Goal: Task Accomplishment & Management: Use online tool/utility

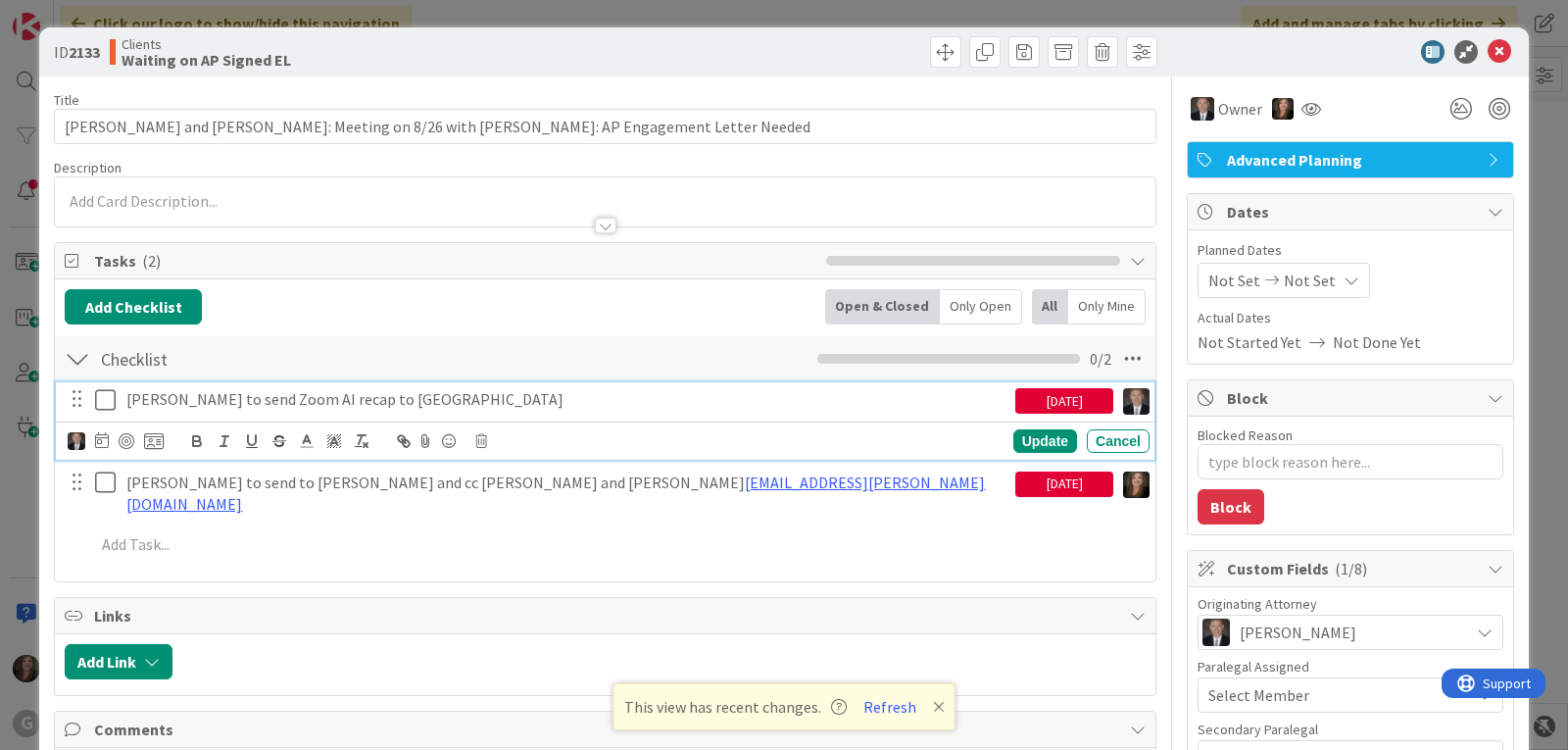
click at [105, 401] on icon at bounding box center [110, 400] width 30 height 24
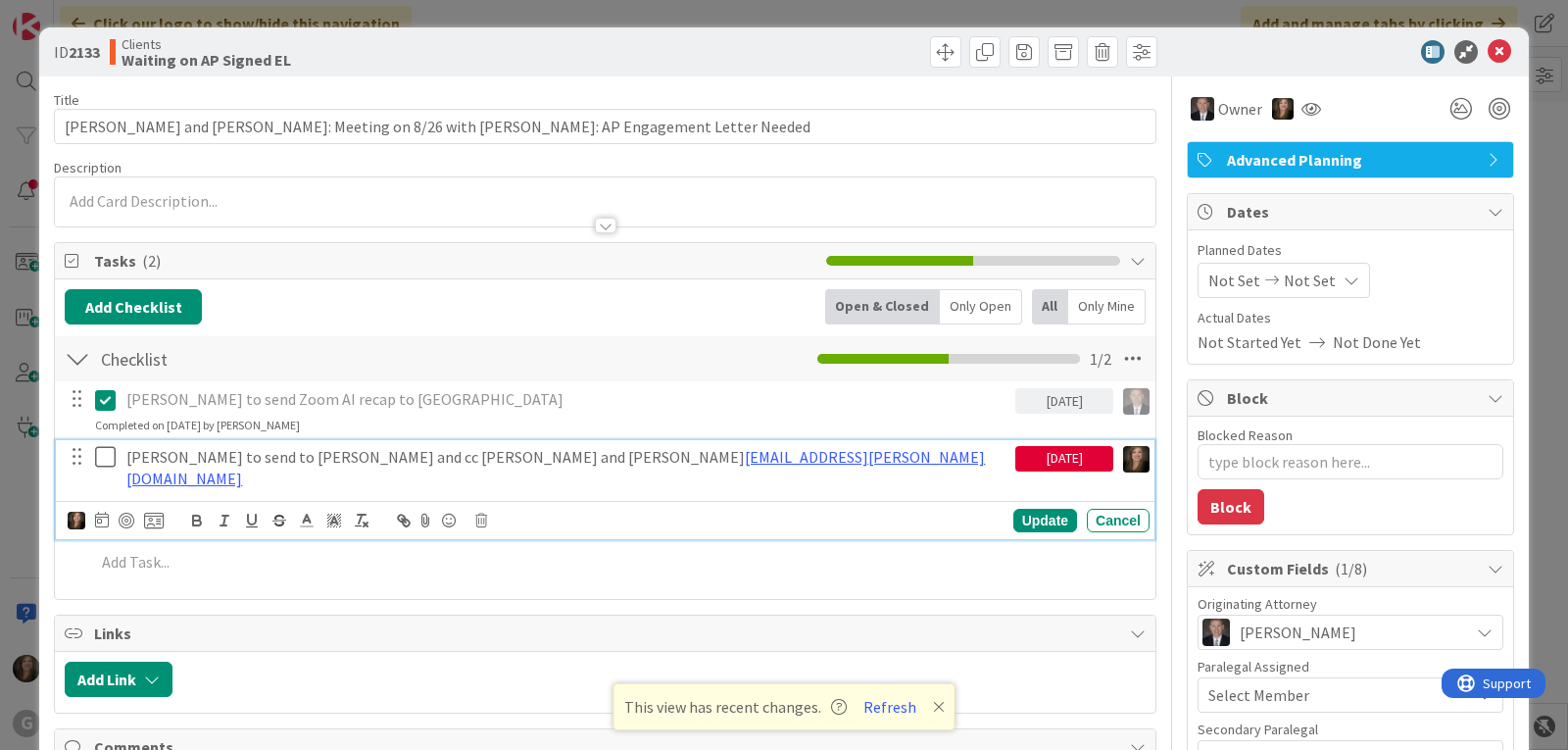
click at [108, 457] on icon at bounding box center [110, 457] width 30 height 24
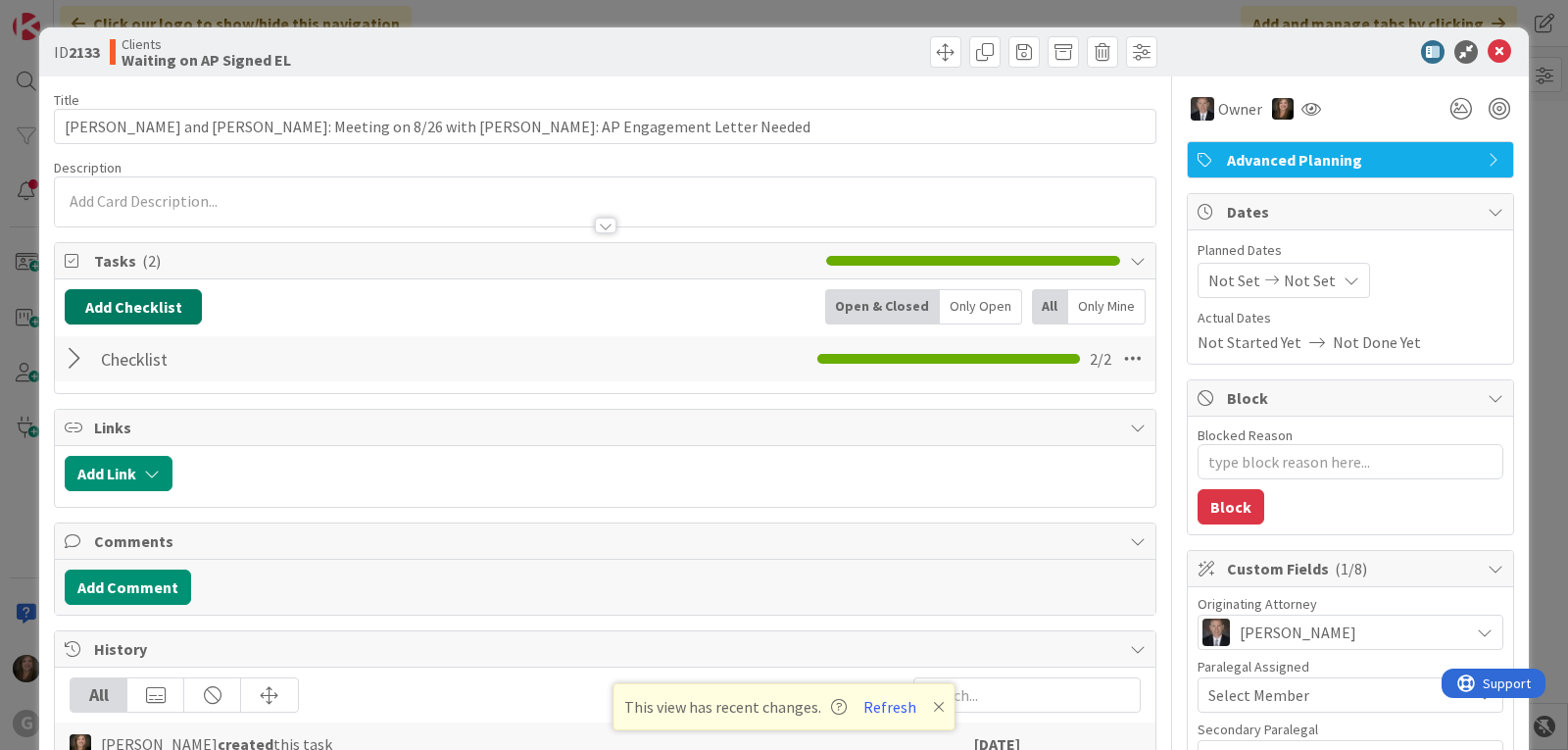
click at [180, 308] on button "Add Checklist" at bounding box center [133, 306] width 137 height 35
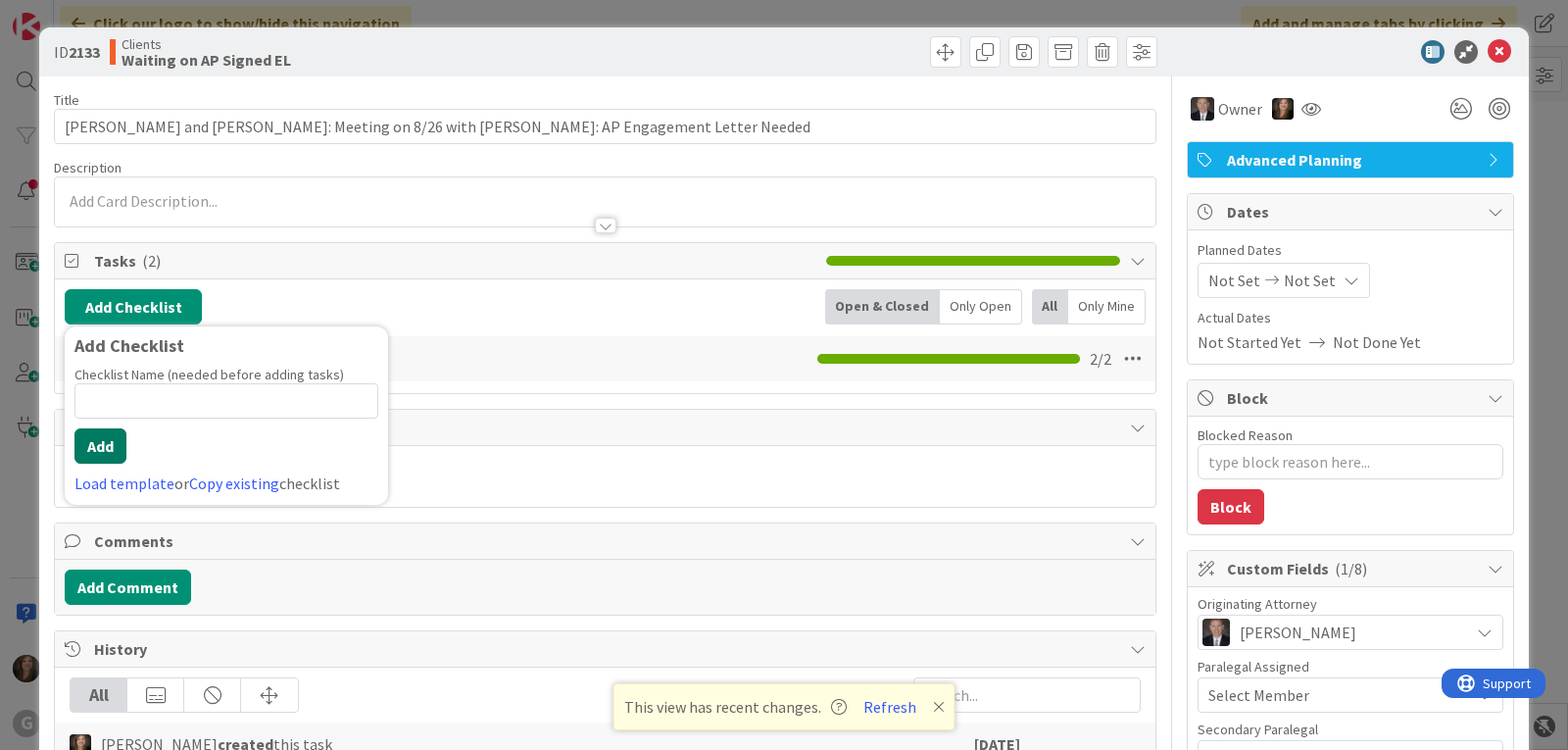
click at [114, 447] on button "Add" at bounding box center [101, 445] width 52 height 35
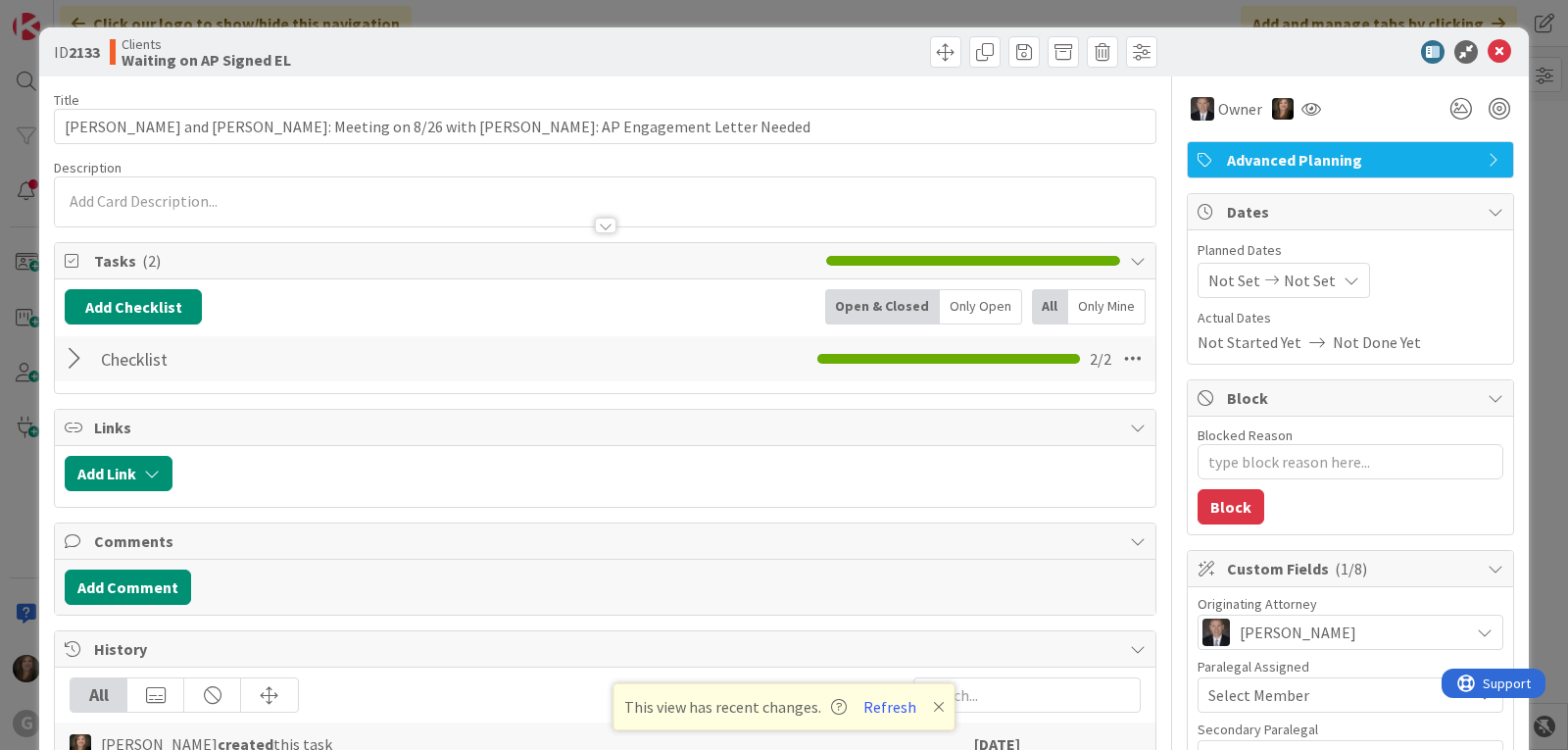
type textarea "x"
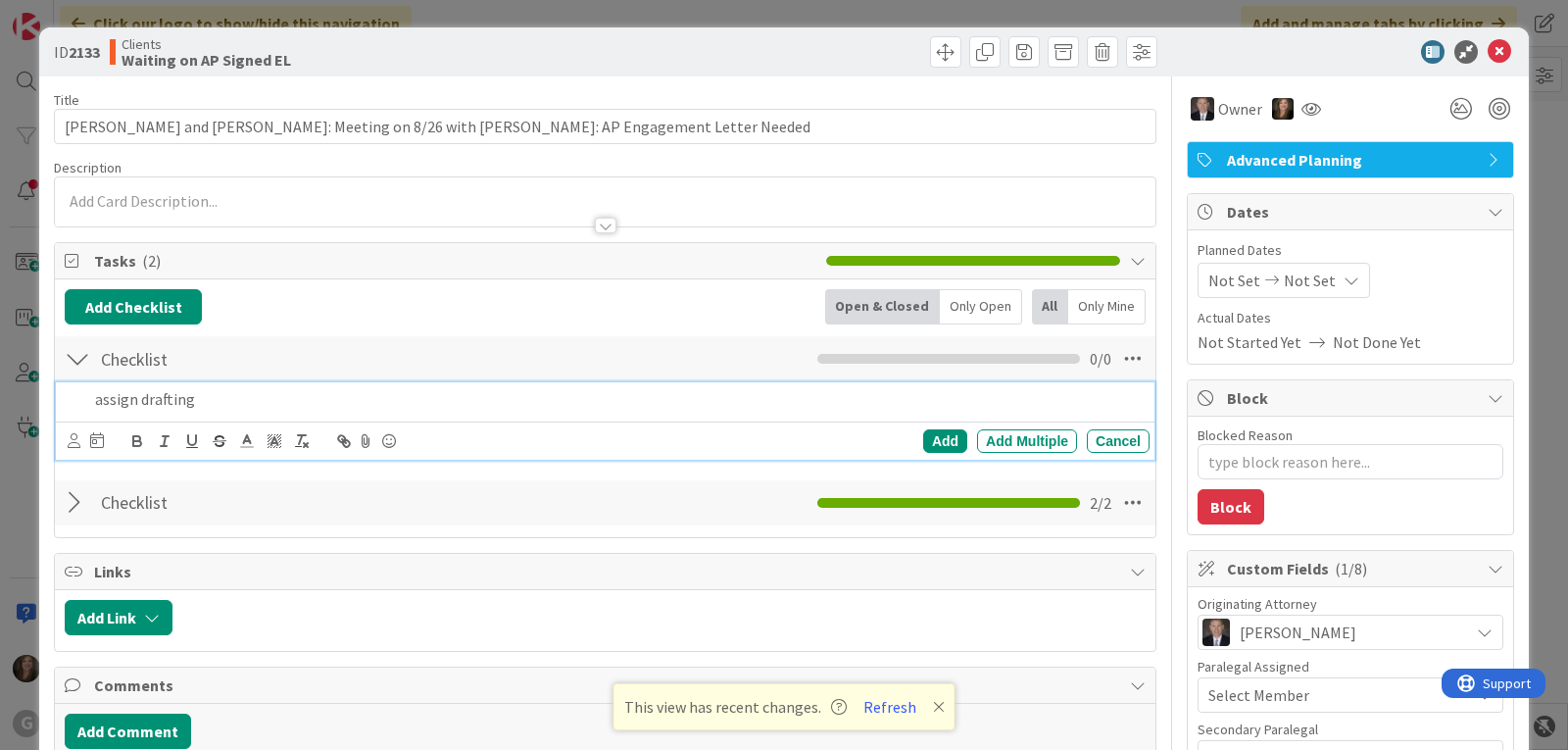
click at [101, 402] on p "assign drafting" at bounding box center [618, 399] width 1047 height 23
click at [98, 441] on icon at bounding box center [98, 440] width 14 height 16
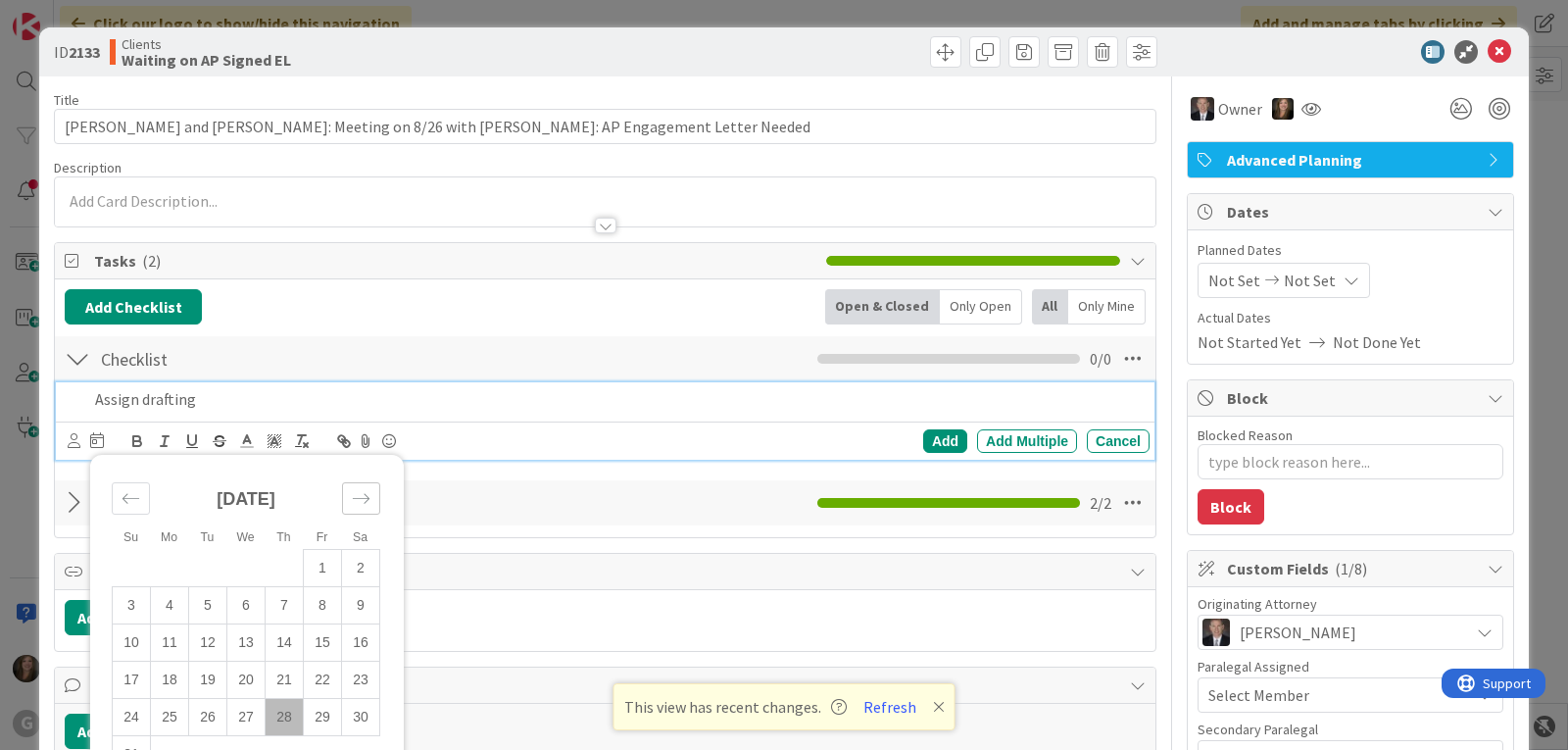
click at [360, 492] on icon "Move forward to switch to the next month." at bounding box center [361, 498] width 19 height 19
click at [210, 561] on td "2" at bounding box center [208, 567] width 38 height 37
click at [923, 433] on div "Add" at bounding box center [945, 441] width 44 height 24
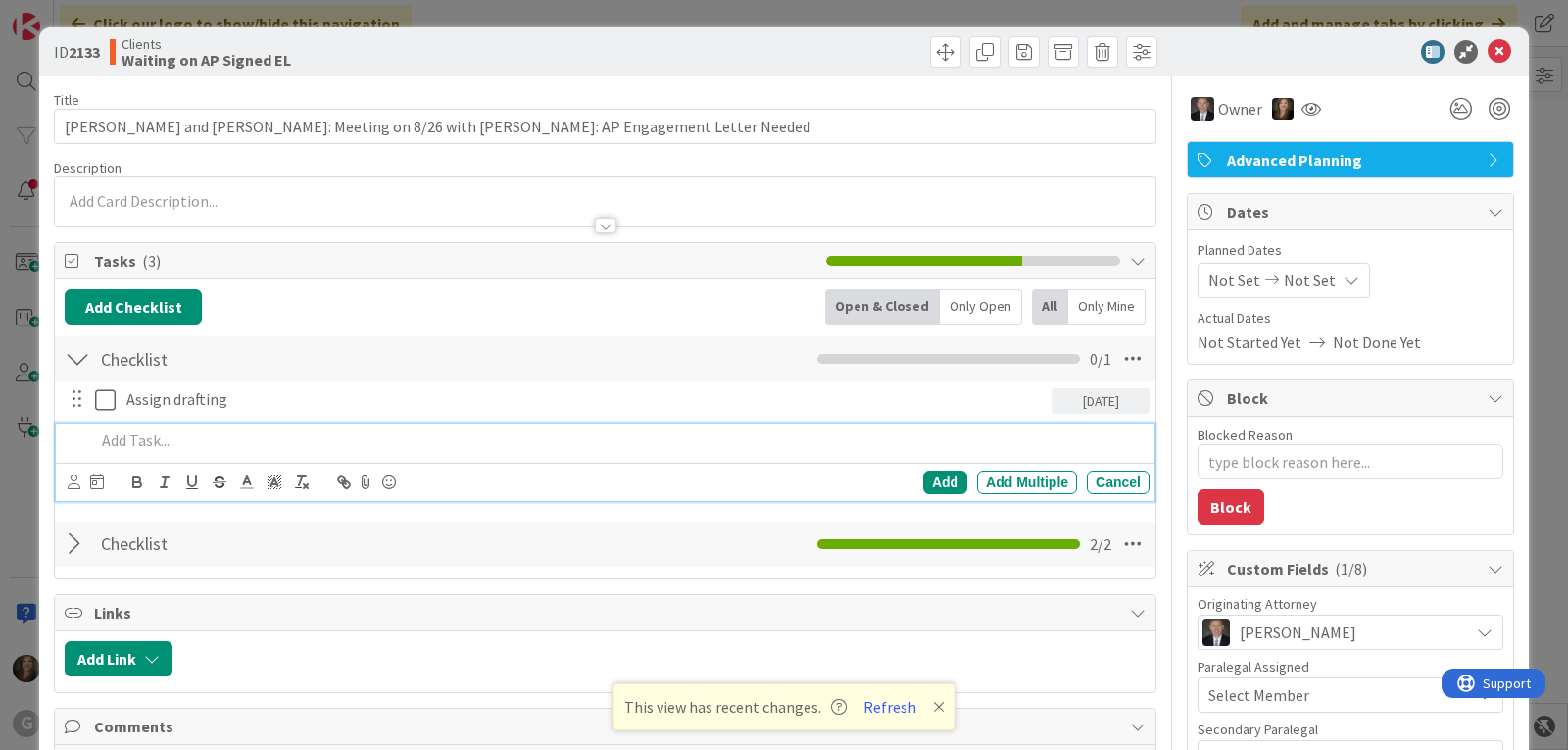
click at [139, 443] on p at bounding box center [618, 440] width 1047 height 23
click at [71, 478] on icon at bounding box center [74, 481] width 13 height 15
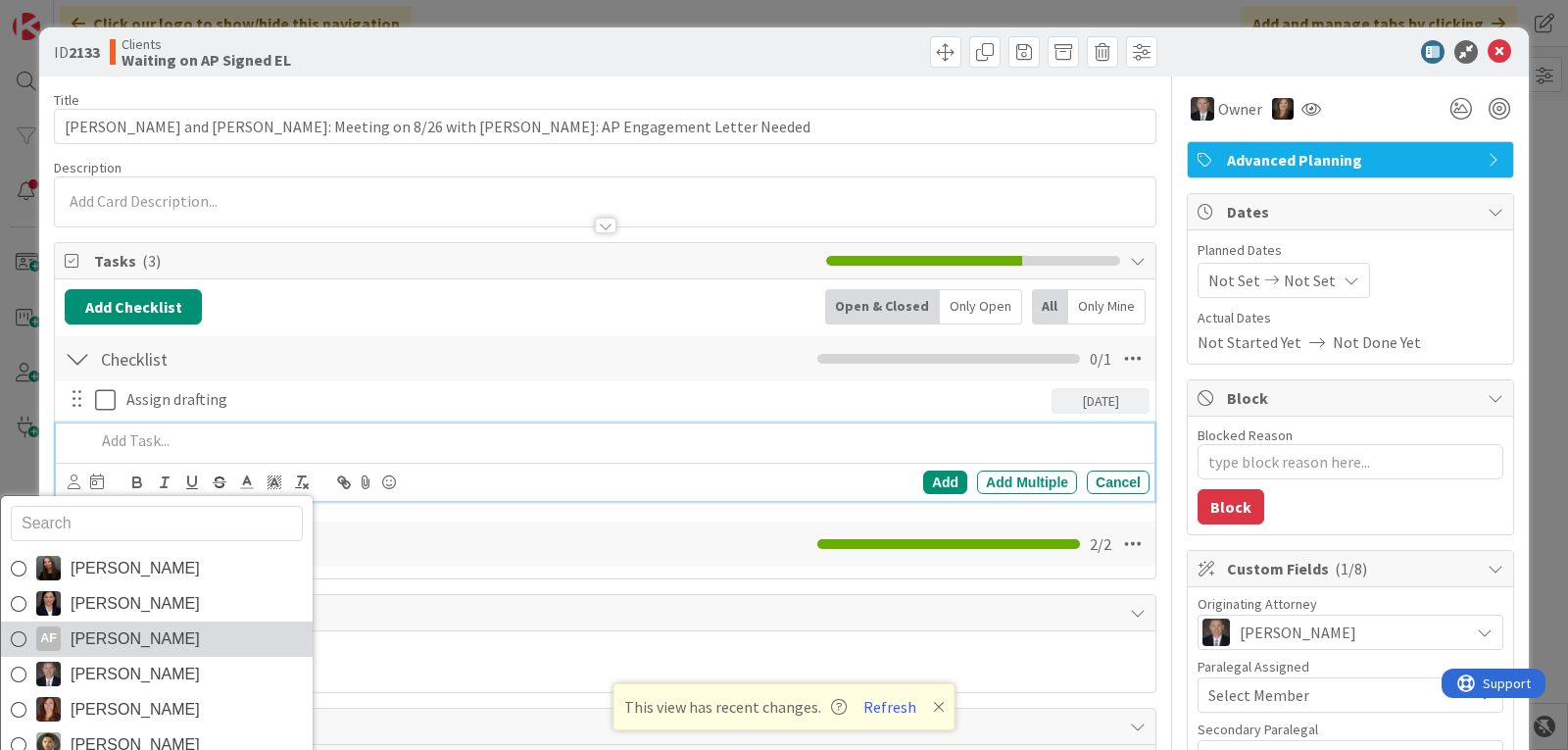
scroll to position [98, 0]
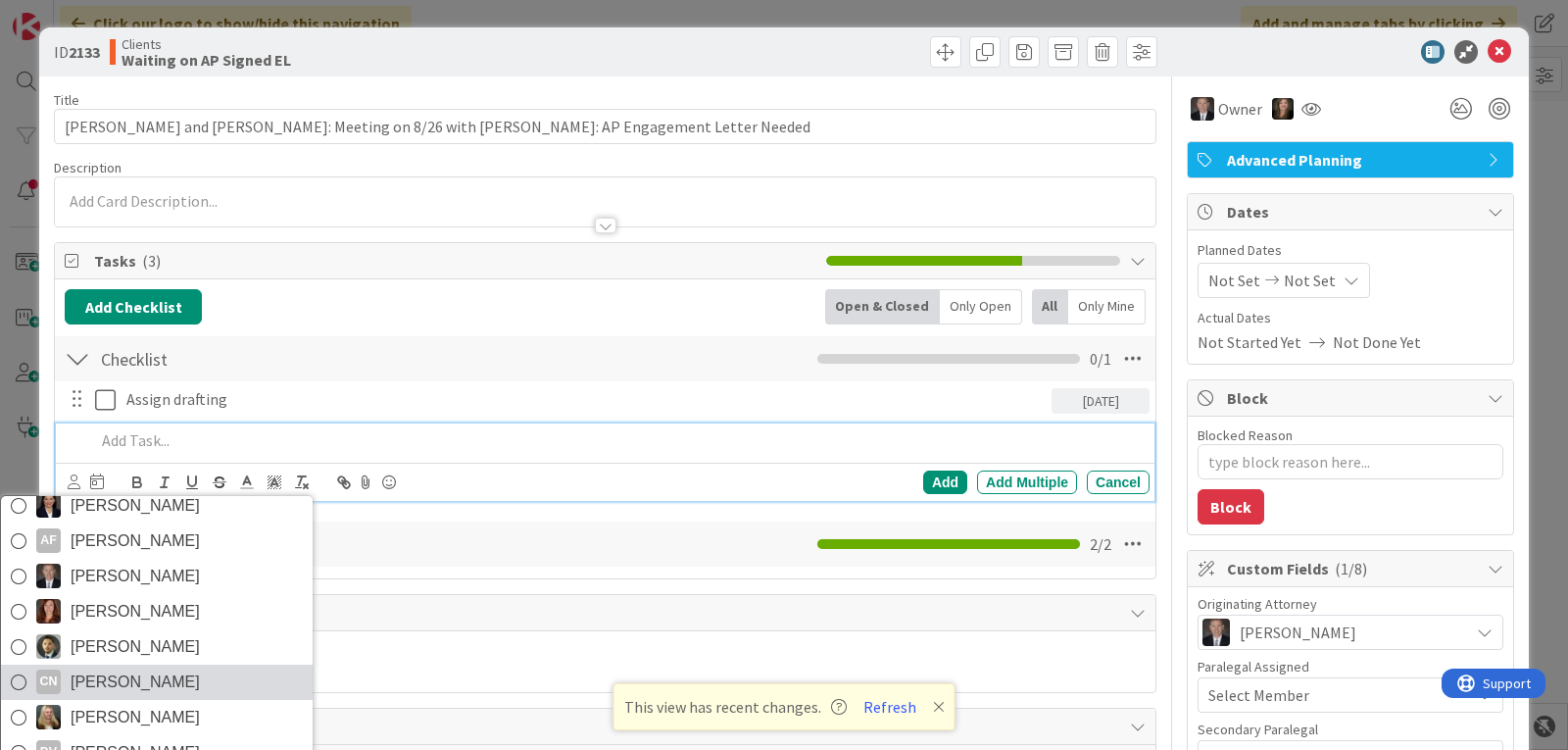
click at [113, 680] on span "[PERSON_NAME]" at bounding box center [135, 682] width 130 height 30
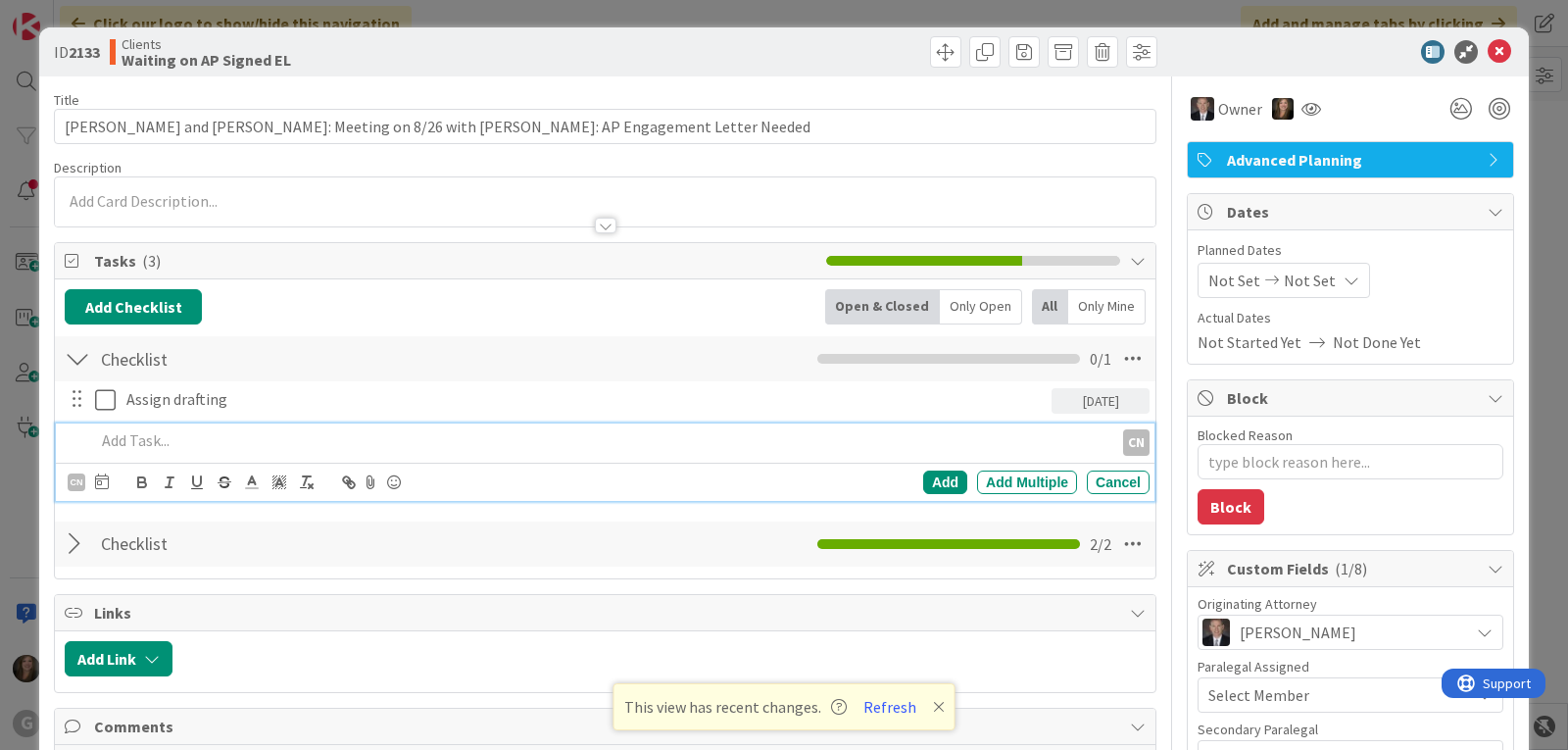
click at [130, 442] on p at bounding box center [600, 440] width 1010 height 23
click at [96, 477] on icon at bounding box center [102, 481] width 14 height 16
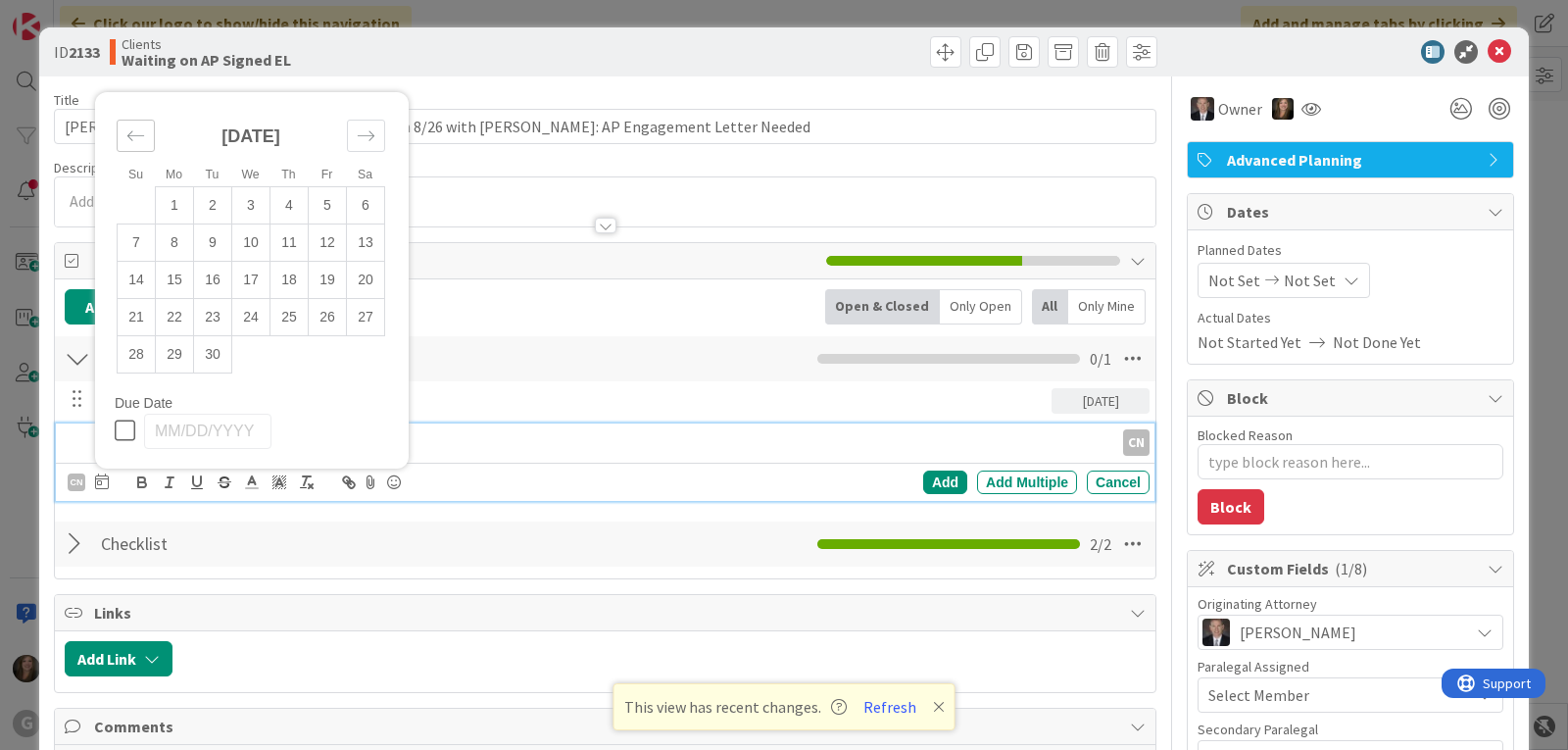
click at [124, 140] on div "Move backward to switch to the previous month." at bounding box center [135, 135] width 38 height 32
click at [313, 349] on td "29" at bounding box center [328, 353] width 38 height 37
click at [923, 488] on div "Add" at bounding box center [945, 482] width 44 height 24
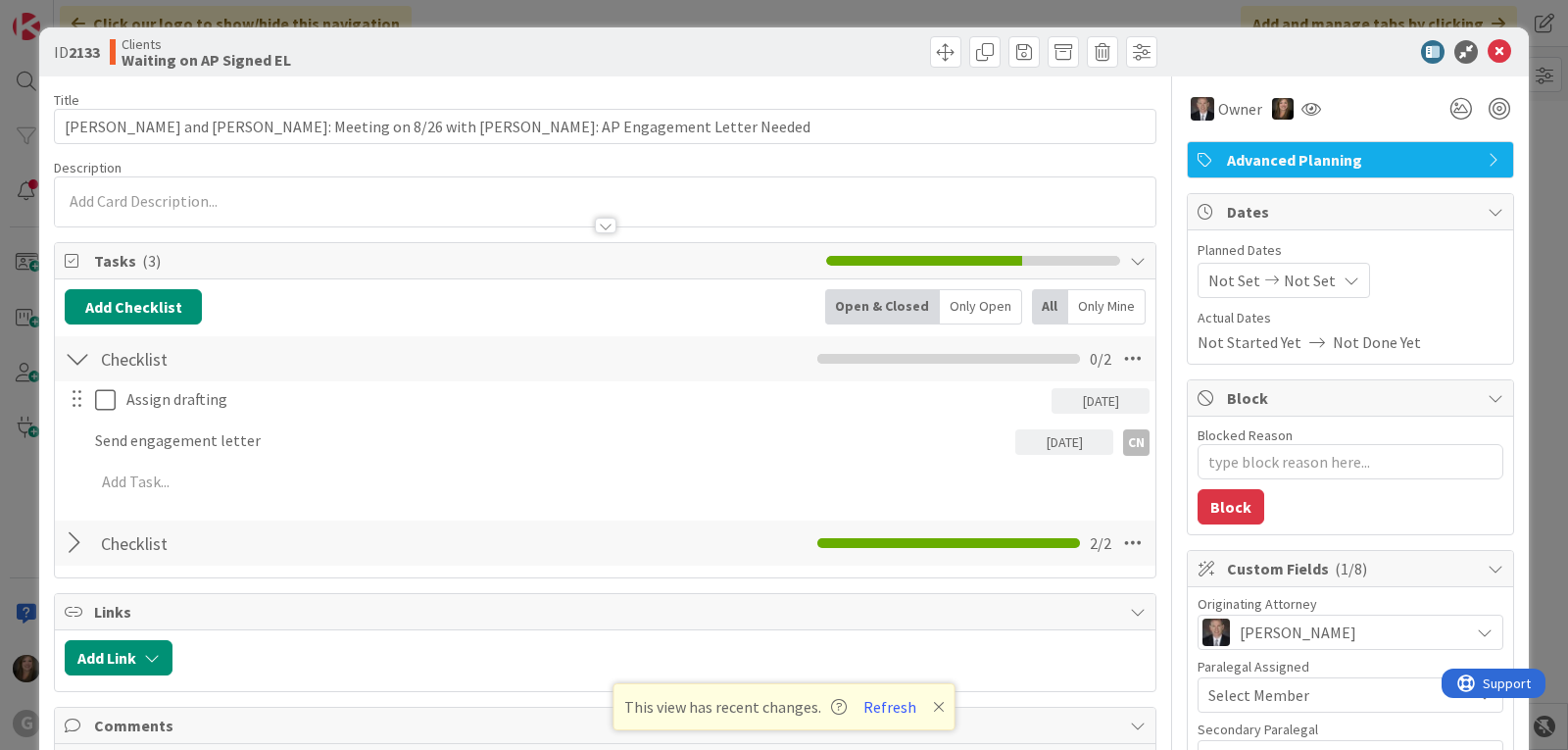
type textarea "x"
click at [895, 699] on button "Refresh" at bounding box center [890, 707] width 67 height 26
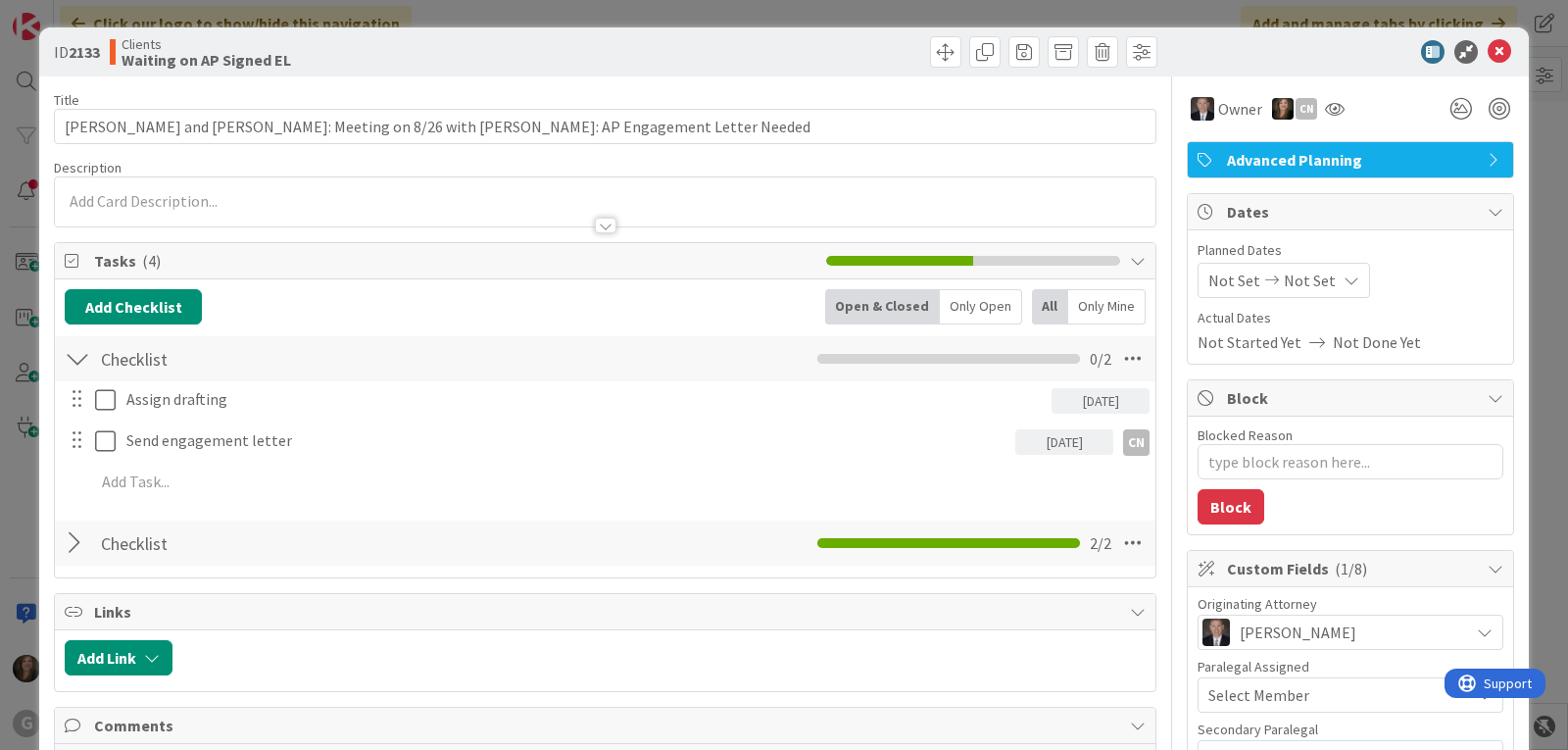
type textarea "x"
